Goal: Information Seeking & Learning: Learn about a topic

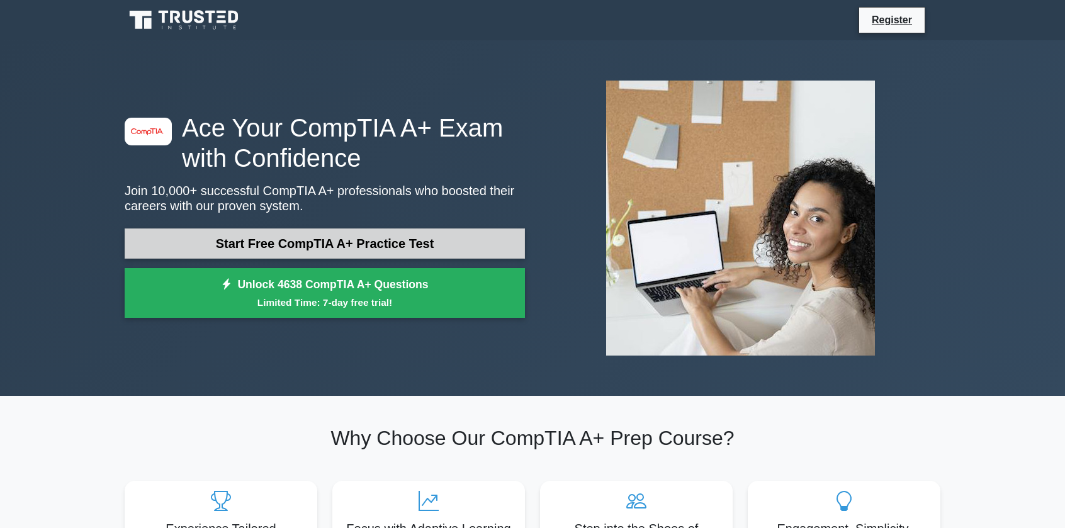
click at [377, 250] on link "Start Free CompTIA A+ Practice Test" at bounding box center [325, 243] width 400 height 30
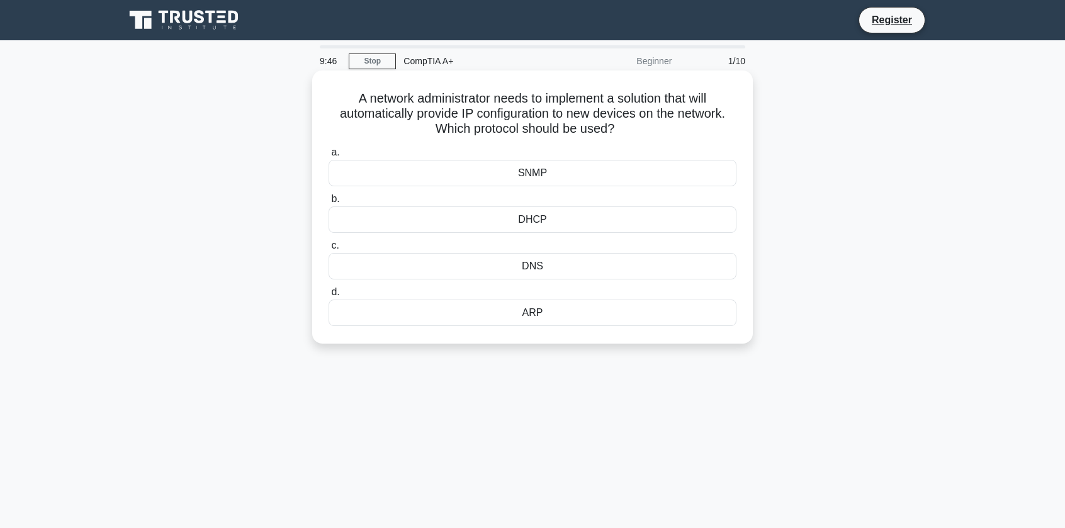
click at [543, 266] on div "DNS" at bounding box center [532, 266] width 408 height 26
click at [328, 250] on input "c. DNS" at bounding box center [328, 246] width 0 height 8
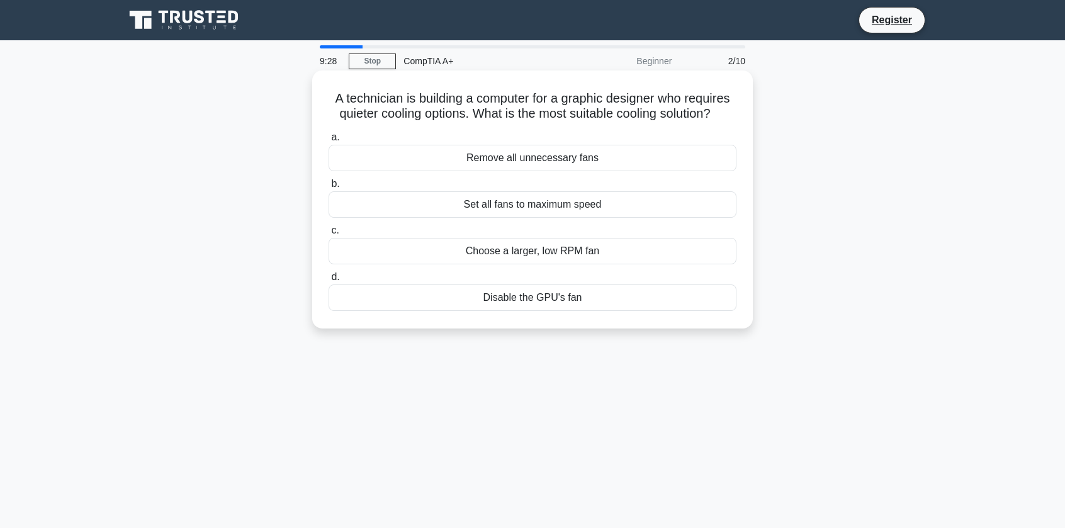
click at [537, 257] on div "Choose a larger, low RPM fan" at bounding box center [532, 251] width 408 height 26
click at [328, 235] on input "c. Choose a larger, low RPM fan" at bounding box center [328, 230] width 0 height 8
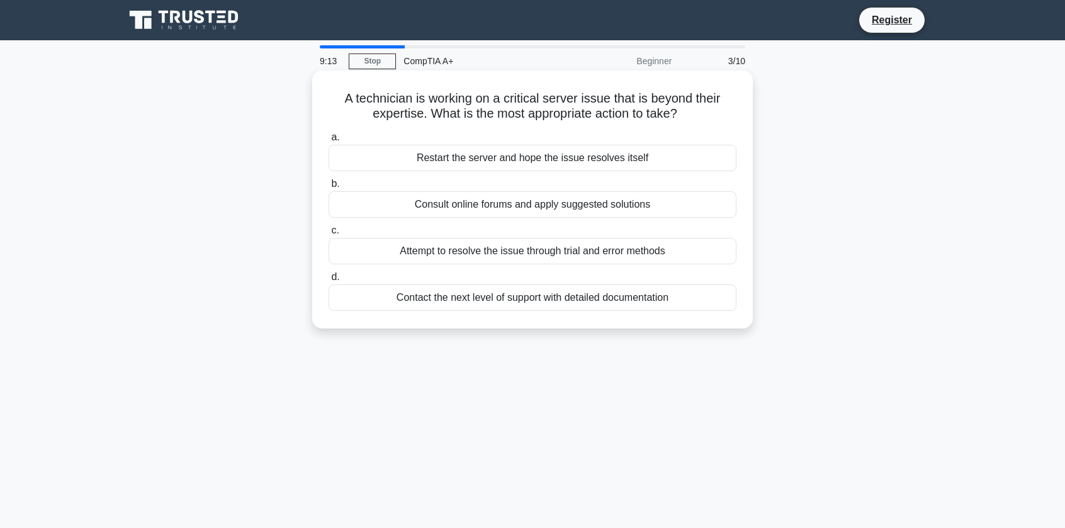
click at [538, 301] on div "Contact the next level of support with detailed documentation" at bounding box center [532, 297] width 408 height 26
click at [328, 281] on input "d. Contact the next level of support with detailed documentation" at bounding box center [328, 277] width 0 height 8
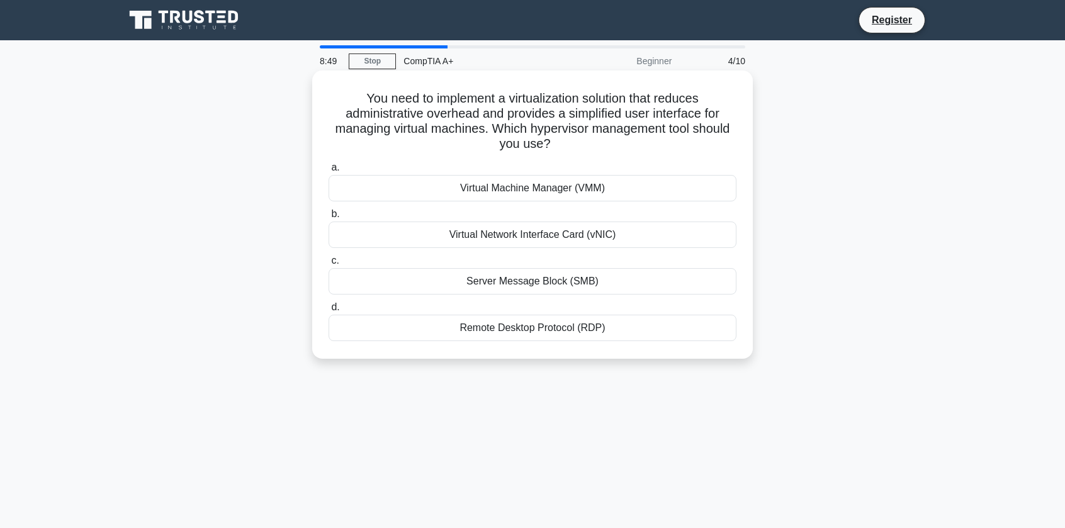
click at [578, 184] on div "Virtual Machine Manager (VMM)" at bounding box center [532, 188] width 408 height 26
click at [328, 172] on input "a. Virtual Machine Manager (VMM)" at bounding box center [328, 168] width 0 height 8
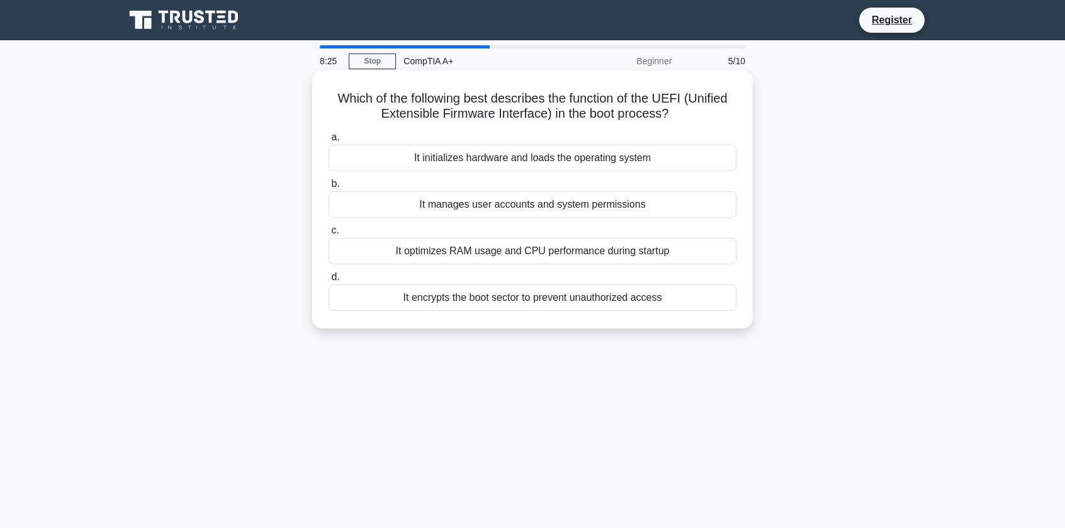
click at [587, 160] on div "It initializes hardware and loads the operating system" at bounding box center [532, 158] width 408 height 26
click at [328, 142] on input "a. It initializes hardware and loads the operating system" at bounding box center [328, 137] width 0 height 8
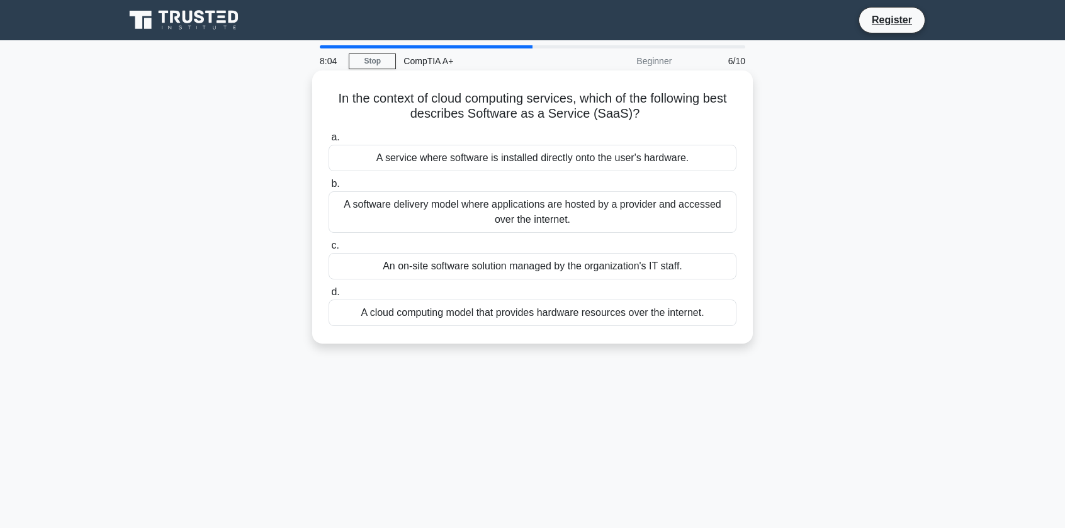
click at [538, 213] on div "A software delivery model where applications are hosted by a provider and acces…" at bounding box center [532, 212] width 408 height 42
click at [328, 188] on input "b. A software delivery model where applications are hosted by a provider and ac…" at bounding box center [328, 184] width 0 height 8
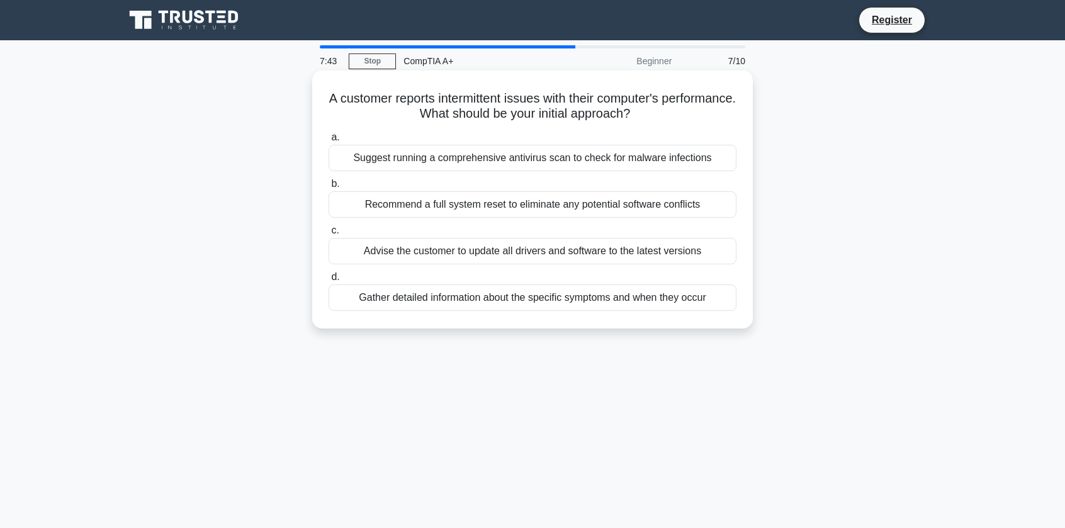
click at [537, 298] on div "Gather detailed information about the specific symptoms and when they occur" at bounding box center [532, 297] width 408 height 26
click at [328, 281] on input "d. Gather detailed information about the specific symptoms and when they occur" at bounding box center [328, 277] width 0 height 8
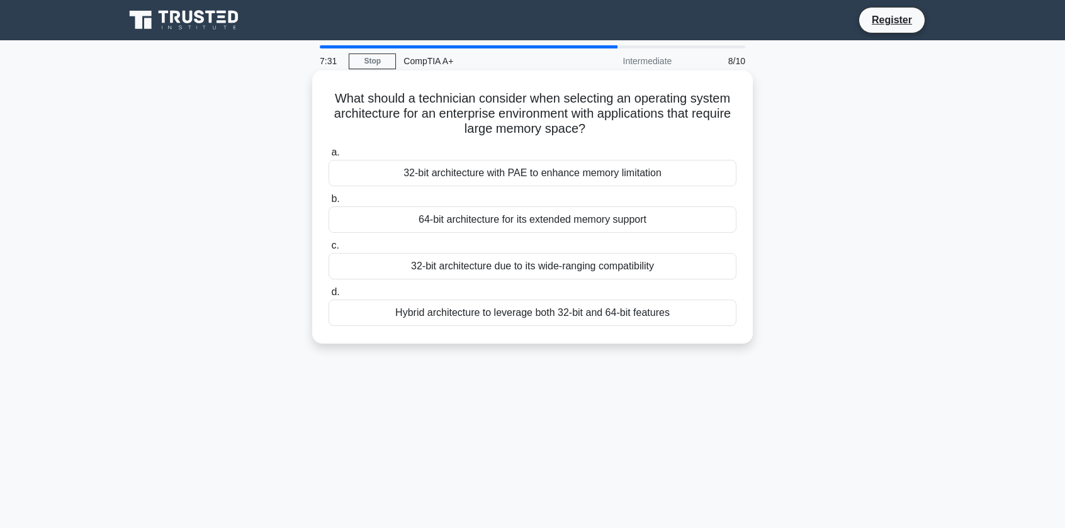
click at [558, 223] on div "64-bit architecture for its extended memory support" at bounding box center [532, 219] width 408 height 26
click at [328, 203] on input "b. 64-bit architecture for its extended memory support" at bounding box center [328, 199] width 0 height 8
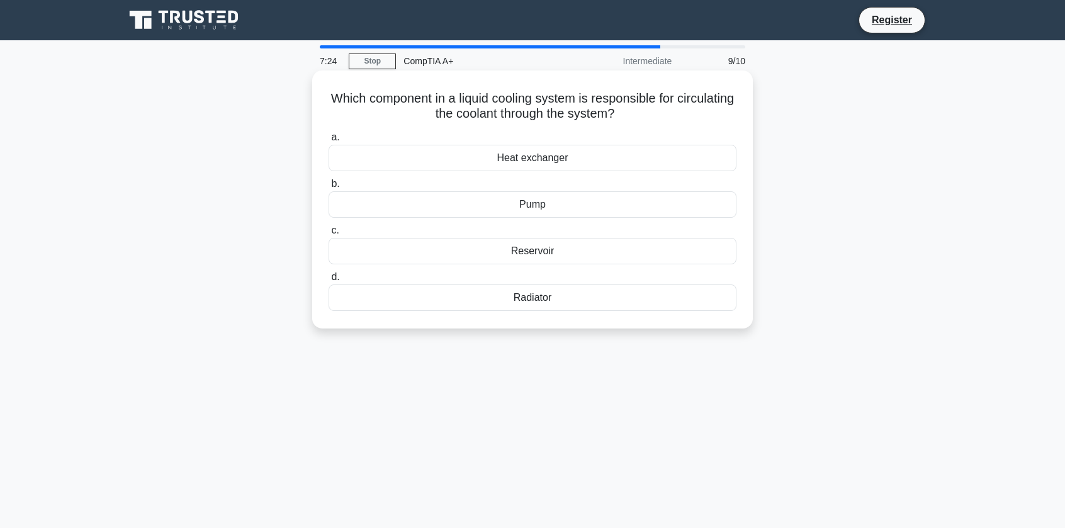
click at [529, 211] on div "Pump" at bounding box center [532, 204] width 408 height 26
click at [328, 188] on input "b. Pump" at bounding box center [328, 184] width 0 height 8
click at [539, 257] on div "SMTP" at bounding box center [532, 251] width 408 height 26
click at [328, 235] on input "c. SMTP" at bounding box center [328, 230] width 0 height 8
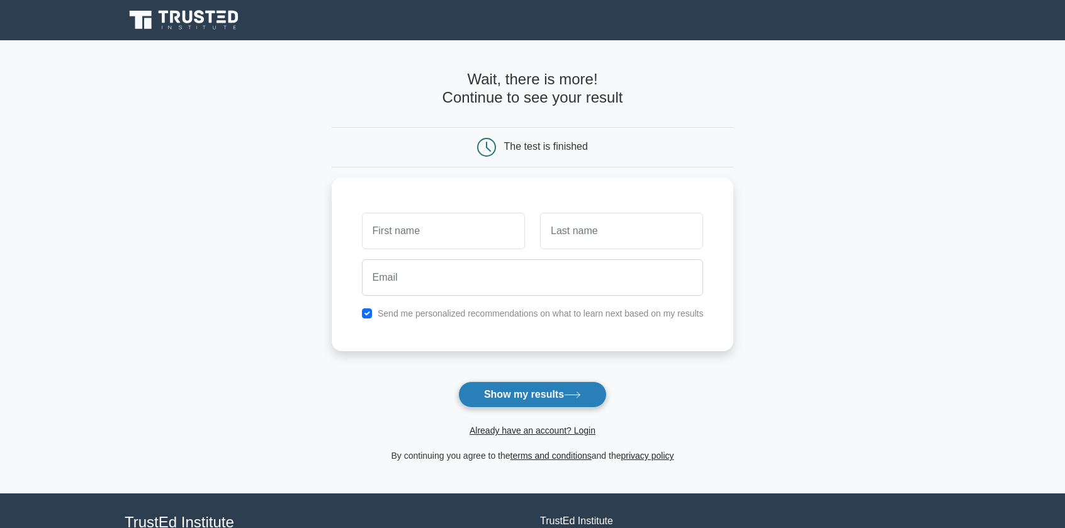
click at [579, 392] on icon at bounding box center [571, 395] width 15 height 6
click at [476, 228] on input "text" at bounding box center [443, 228] width 163 height 36
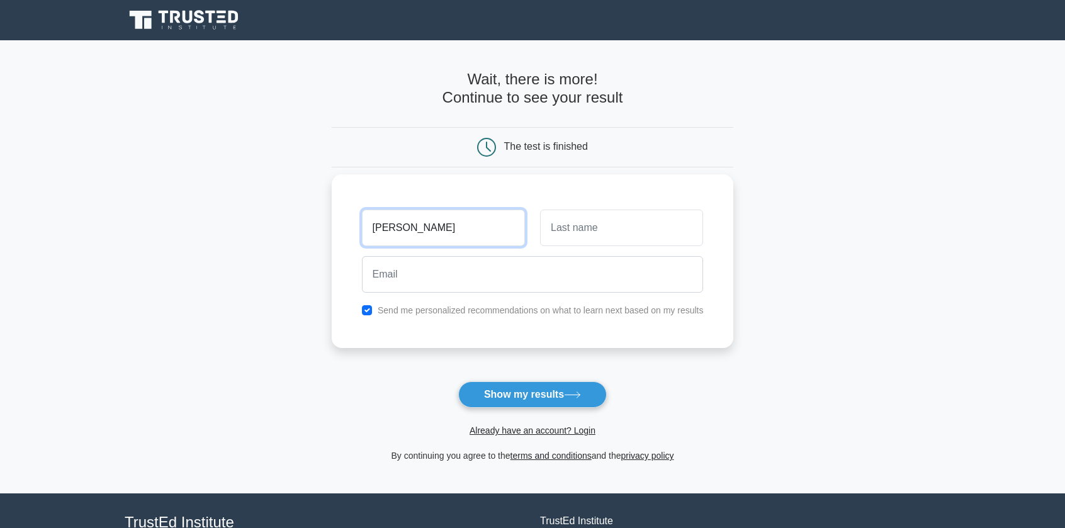
type input "Isaac"
click at [584, 236] on input "text" at bounding box center [621, 228] width 163 height 36
type input "Salinas"
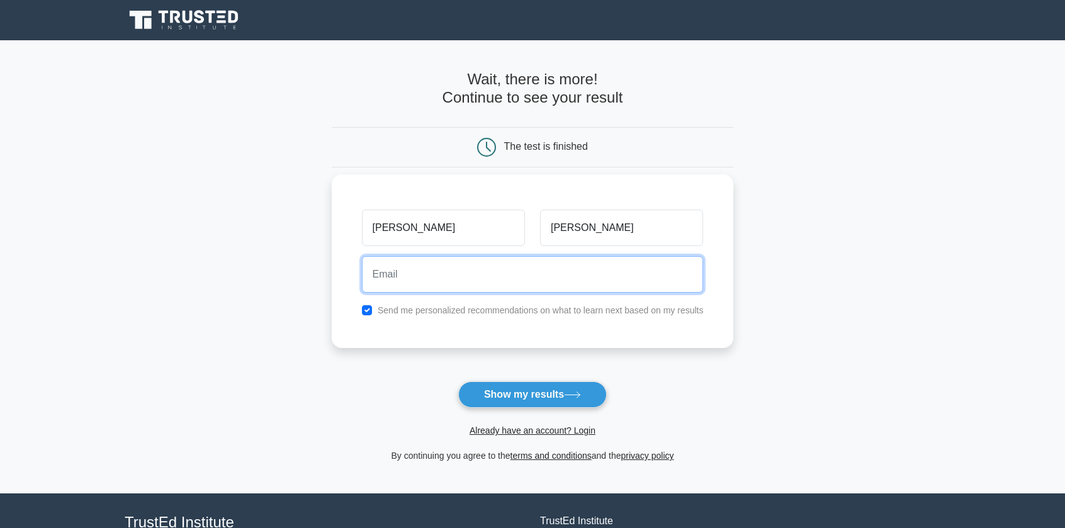
click at [556, 281] on input "email" at bounding box center [533, 274] width 342 height 36
type input "amgbenz2025@gmail.com"
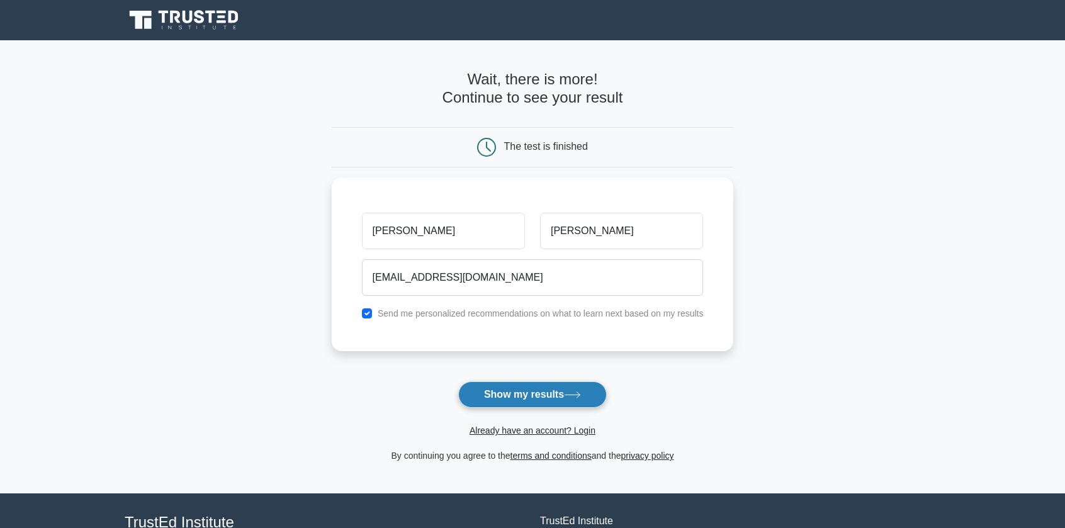
click at [538, 395] on button "Show my results" at bounding box center [532, 394] width 148 height 26
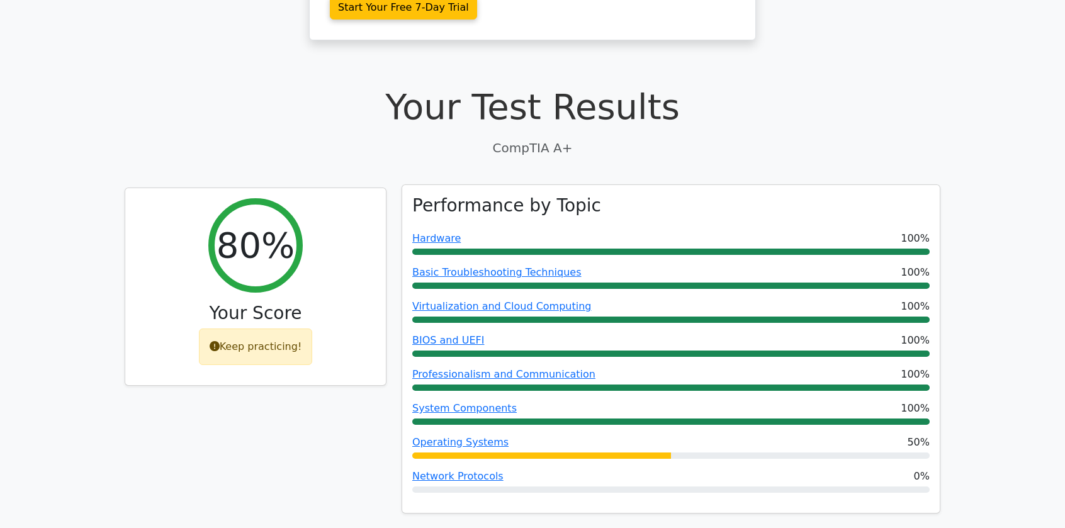
scroll to position [252, 0]
